Goal: Find specific page/section: Find specific page/section

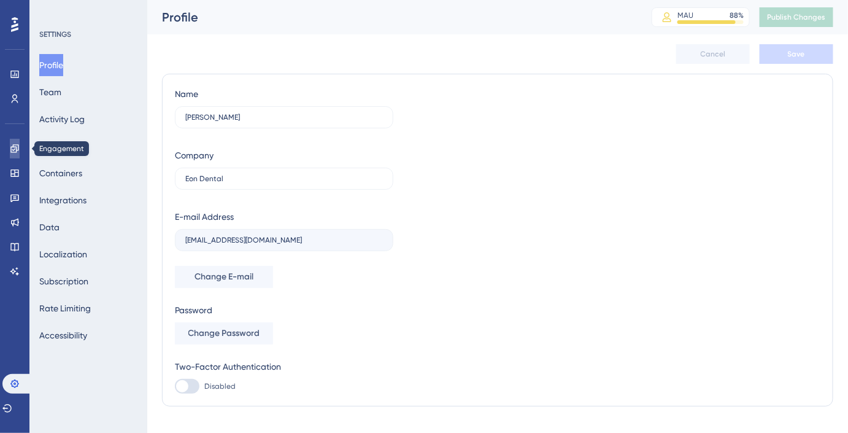
click at [11, 145] on icon at bounding box center [15, 149] width 10 height 10
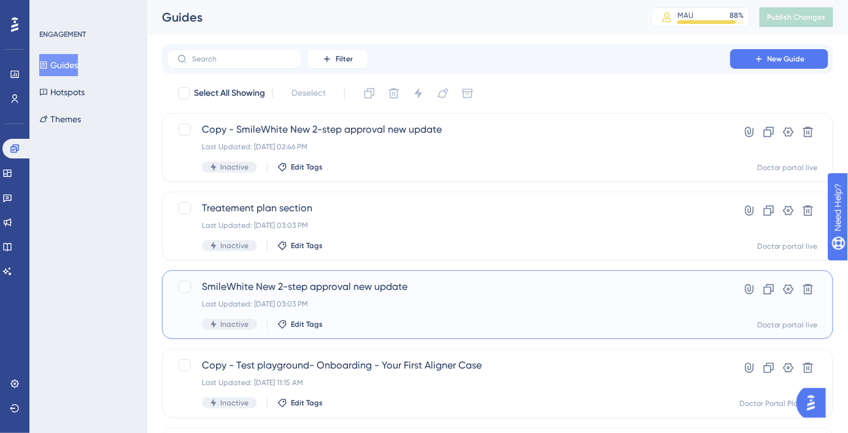
click at [361, 284] on span "SmileWhite New 2-step approval new update" at bounding box center [448, 286] width 493 height 15
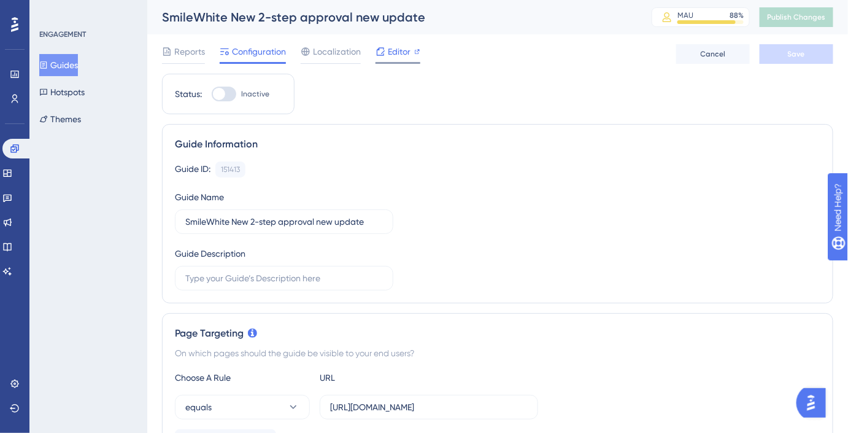
click at [386, 54] on div "Editor" at bounding box center [398, 51] width 45 height 15
